Goal: Task Accomplishment & Management: Manage account settings

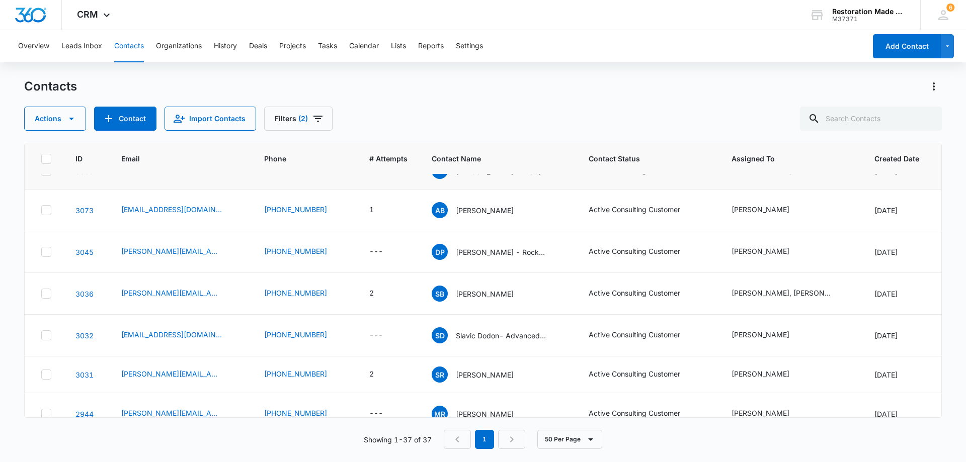
scroll to position [302, 0]
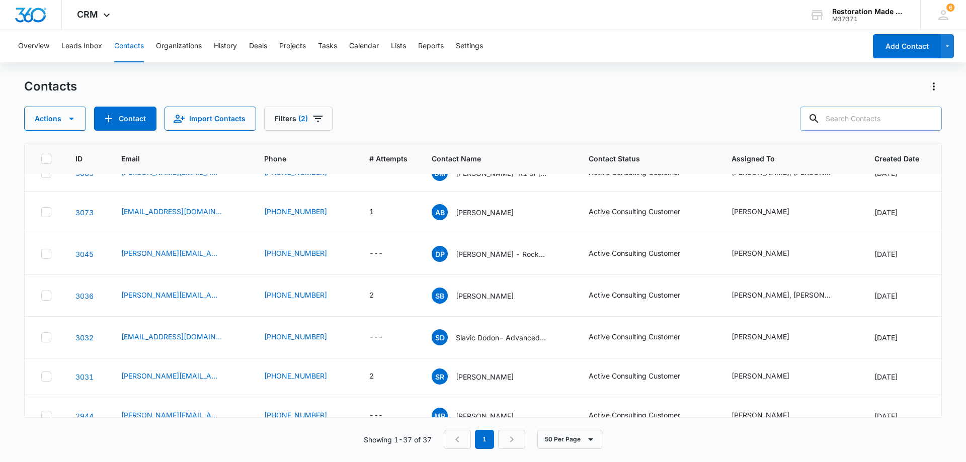
click at [862, 118] on input "text" at bounding box center [871, 119] width 142 height 24
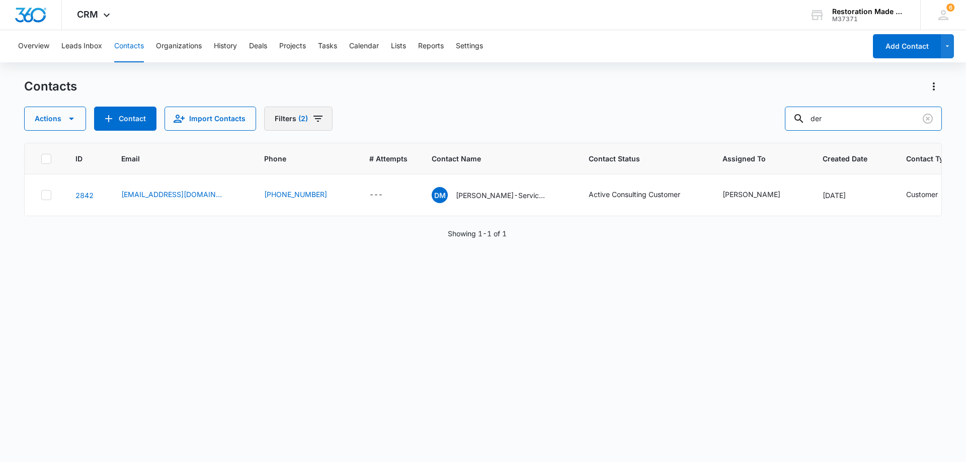
scroll to position [0, 0]
click at [856, 120] on input "der" at bounding box center [863, 119] width 157 height 24
type input "d"
type input "thomas m"
click at [90, 196] on link "2527" at bounding box center [84, 195] width 18 height 9
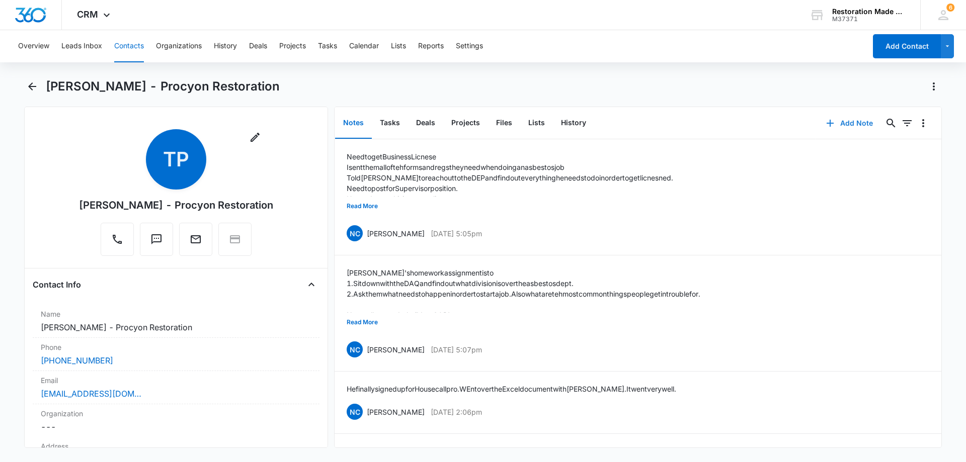
click at [853, 126] on button "Add Note" at bounding box center [849, 123] width 67 height 24
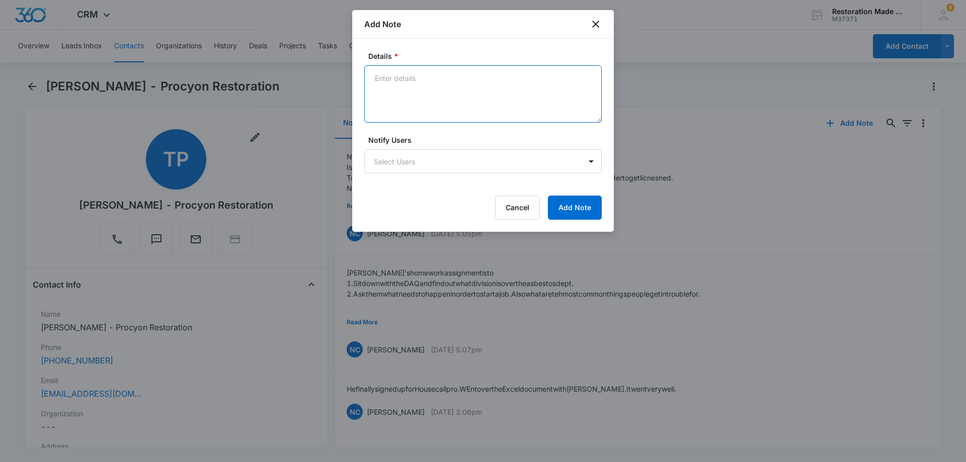
click at [466, 96] on textarea "Details *" at bounding box center [482, 93] width 237 height 57
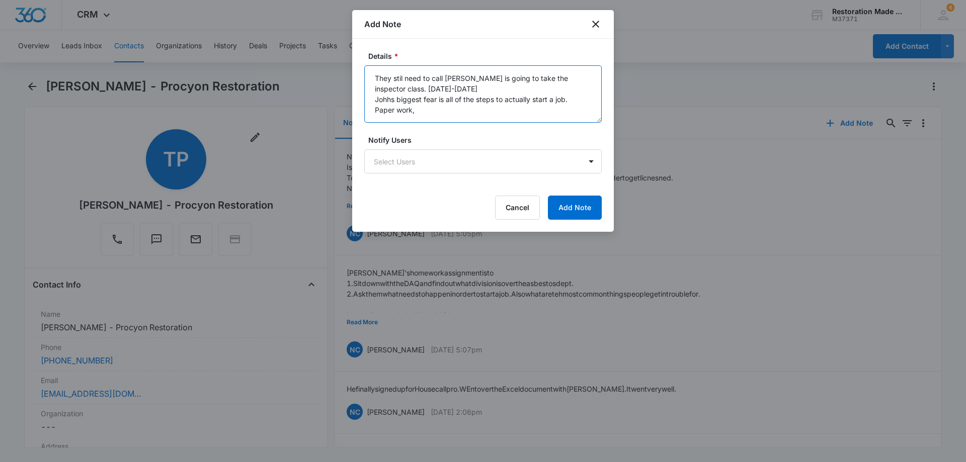
type textarea "They stil need to call Wilson John is going to take the inspector class. Novemb…"
